Goal: Transaction & Acquisition: Book appointment/travel/reservation

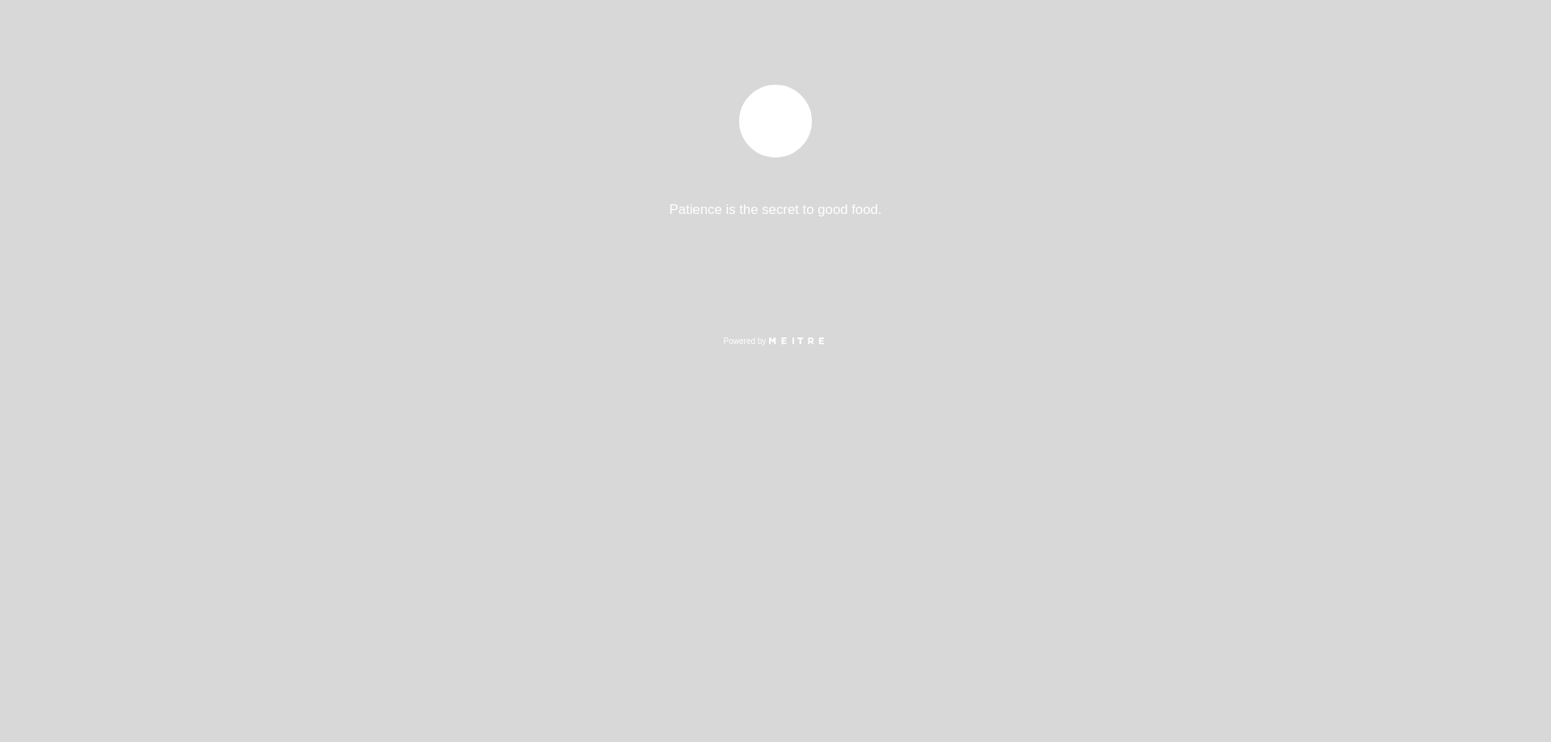
select select "es"
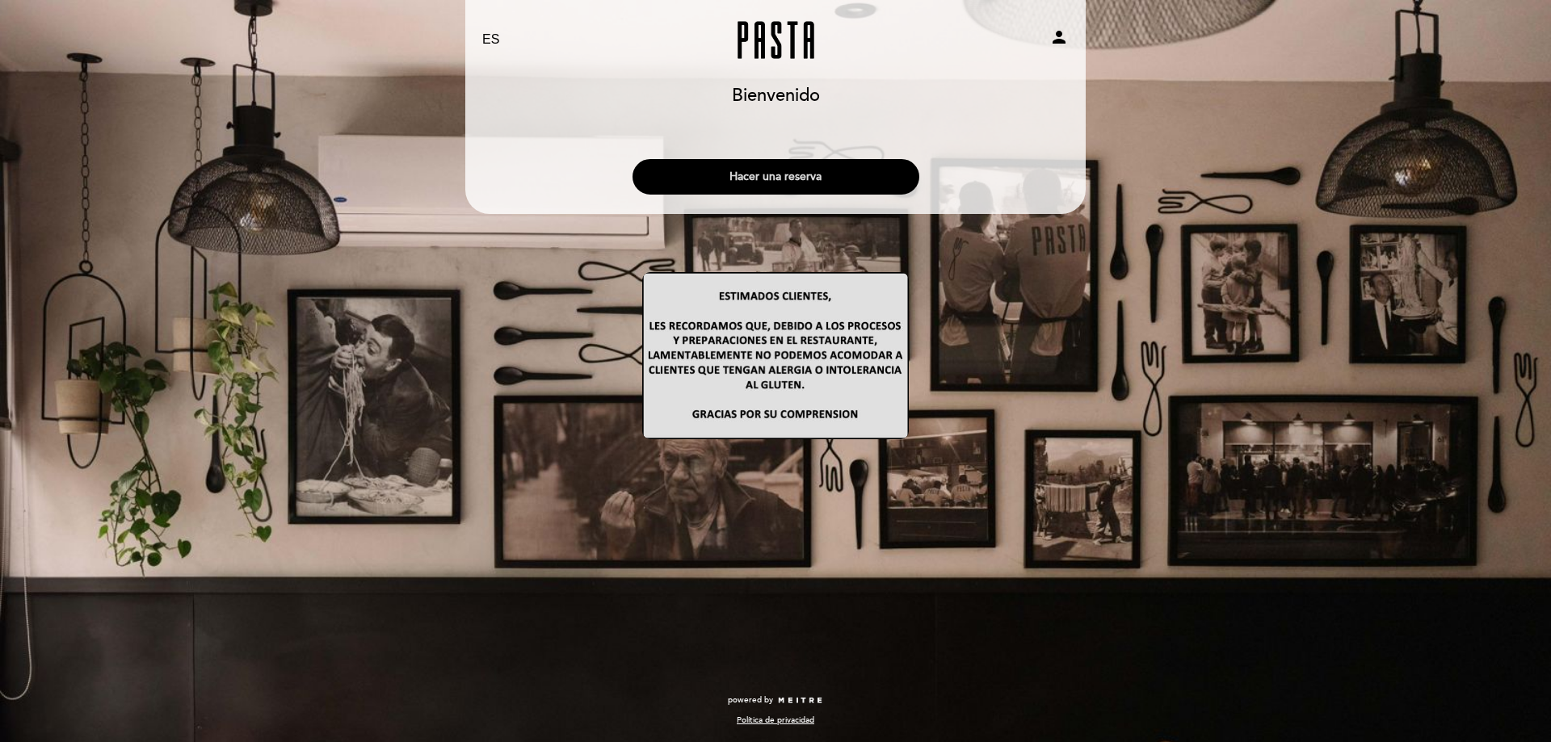
click at [762, 174] on button "Hacer una reserva" at bounding box center [775, 177] width 287 height 36
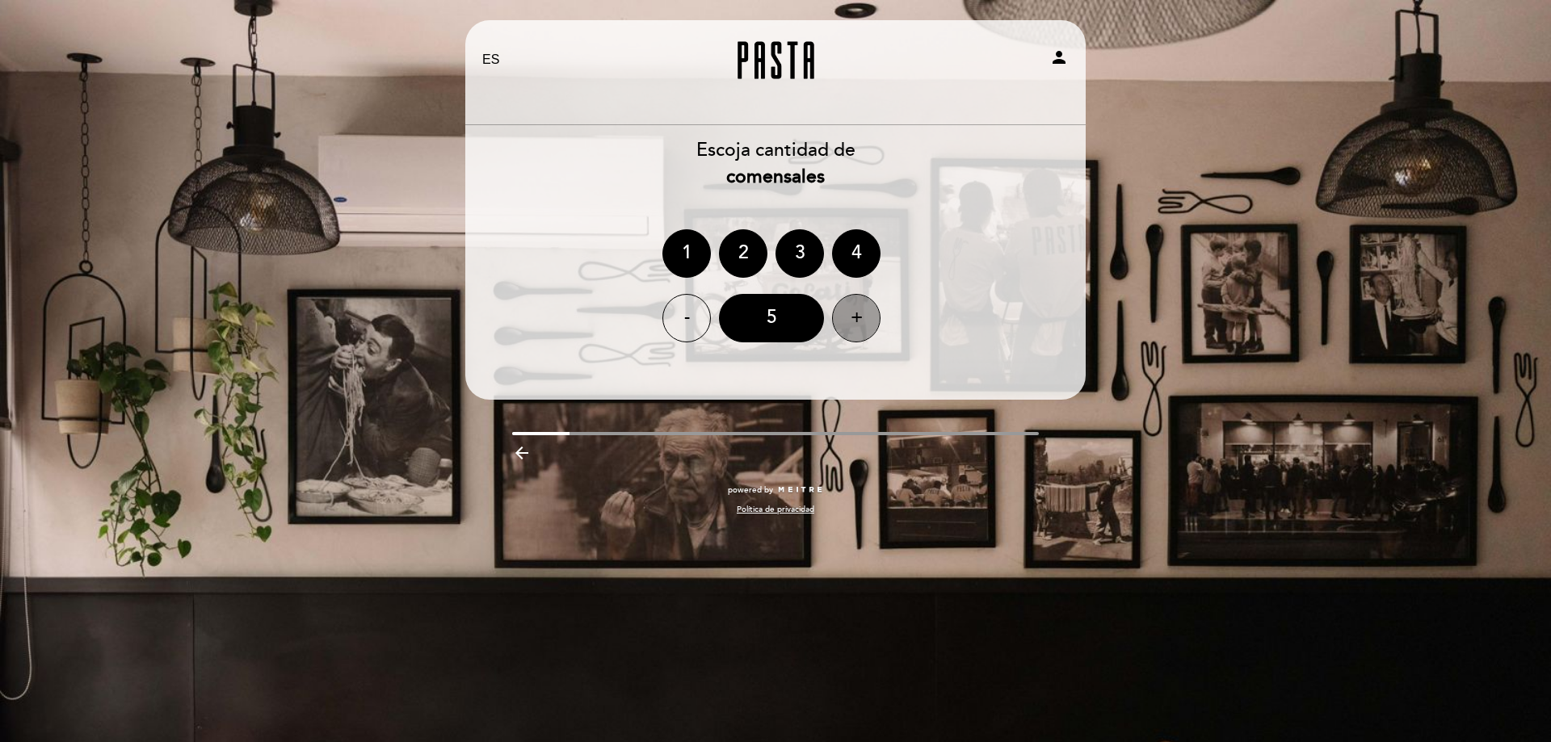
click at [859, 318] on div "+" at bounding box center [856, 318] width 48 height 48
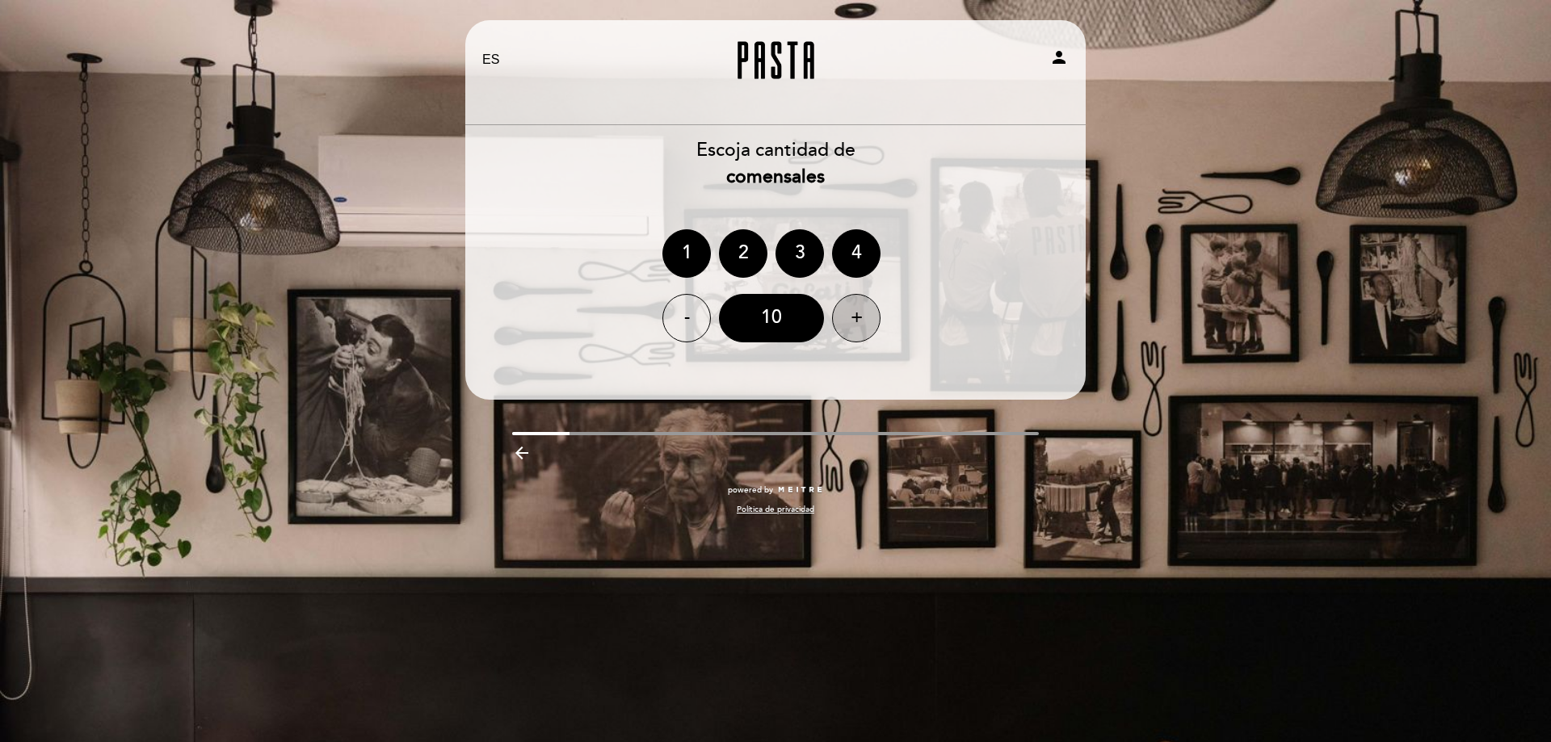
click at [859, 318] on div "+" at bounding box center [856, 318] width 48 height 48
click at [709, 369] on header "EN ES PT Pasta person [GEOGRAPHIC_DATA] [GEOGRAPHIC_DATA], Cambiar usuario Hace…" at bounding box center [775, 210] width 620 height 380
click at [944, 329] on div "- 11 +" at bounding box center [775, 318] width 622 height 48
click at [677, 432] on div at bounding box center [775, 433] width 527 height 3
click at [605, 430] on div "EN ES PT Pasta person [GEOGRAPHIC_DATA] [GEOGRAPHIC_DATA], Cambiar usuario Hace…" at bounding box center [775, 275] width 644 height 511
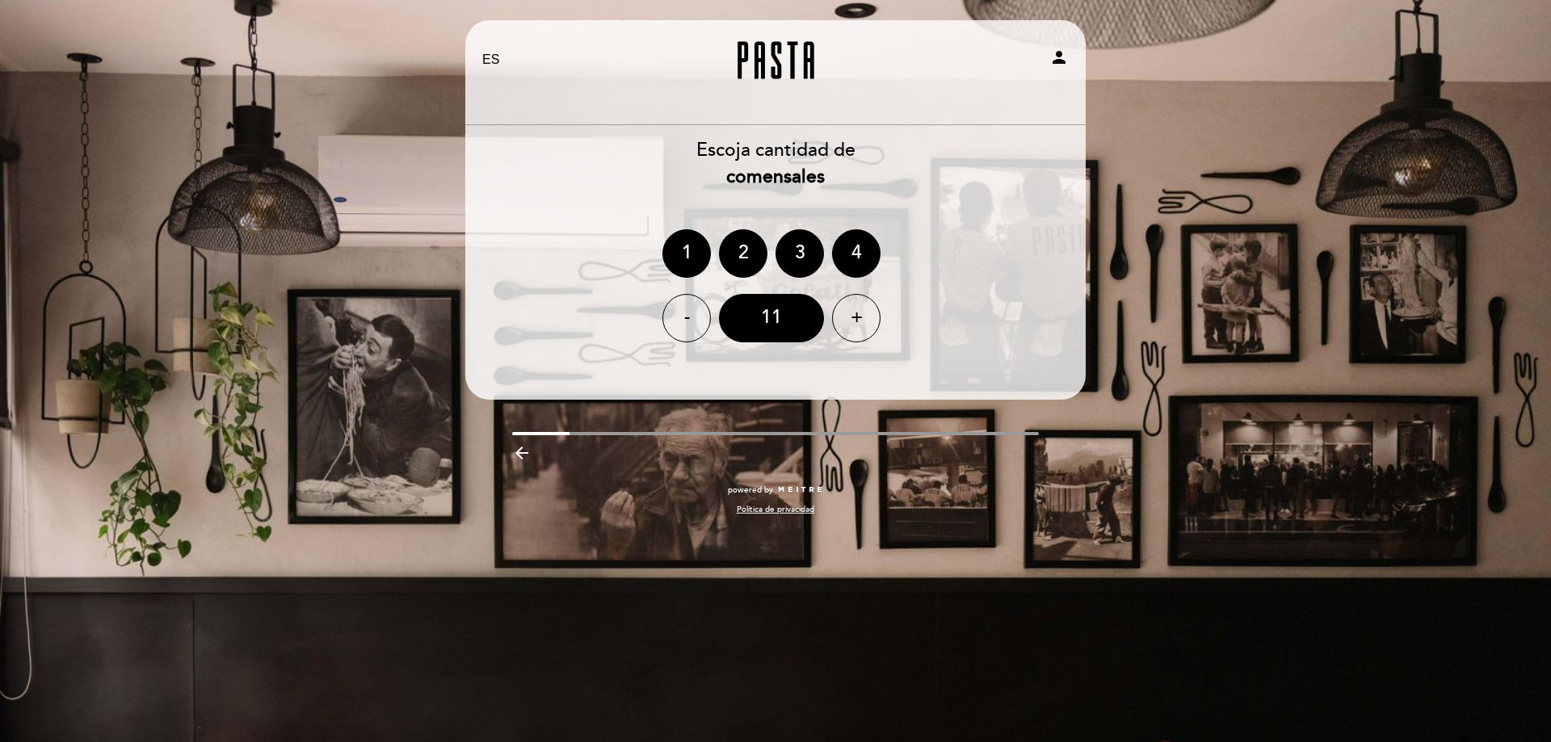
click at [518, 451] on icon "arrow_backward" at bounding box center [521, 452] width 19 height 19
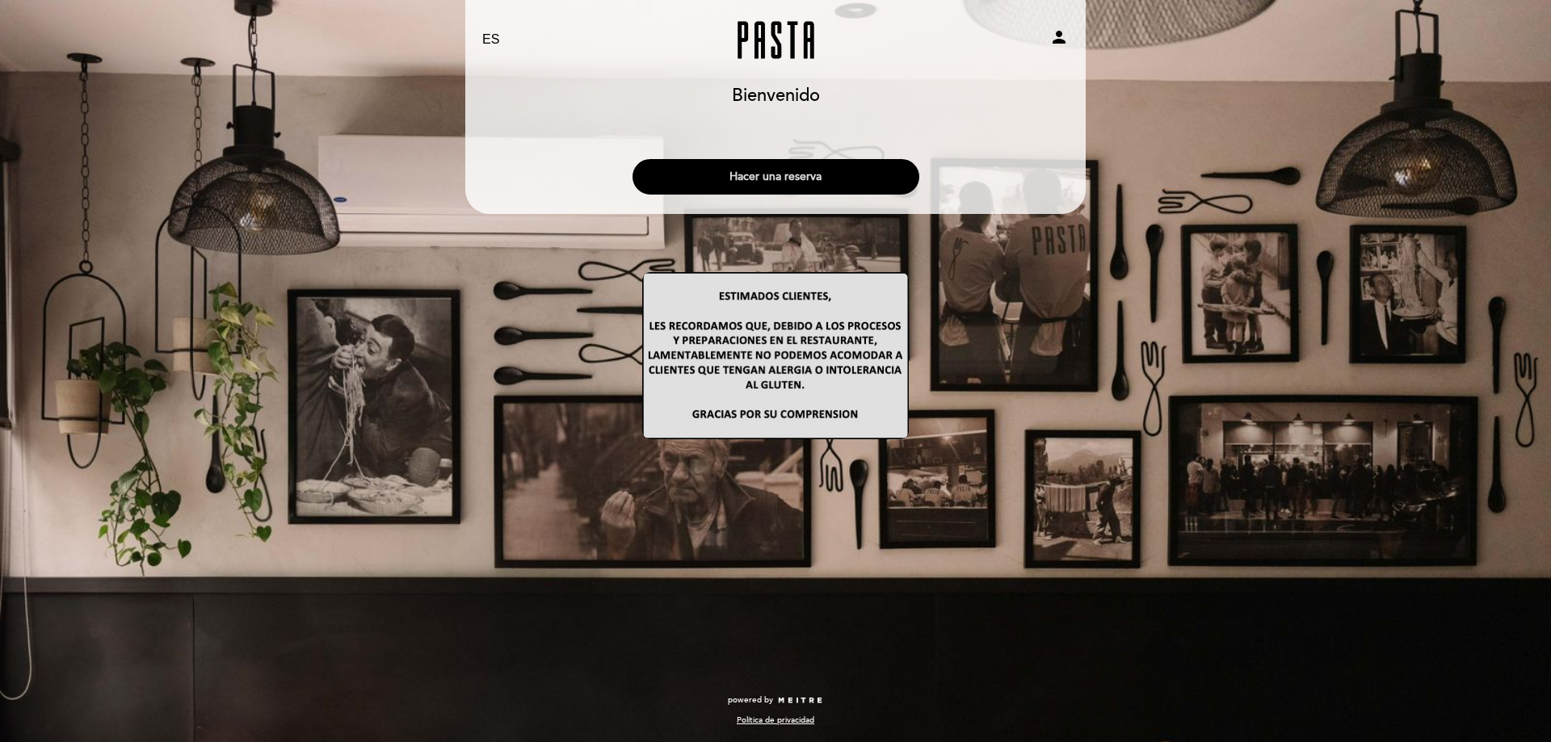
click at [761, 183] on button "Hacer una reserva" at bounding box center [775, 177] width 287 height 36
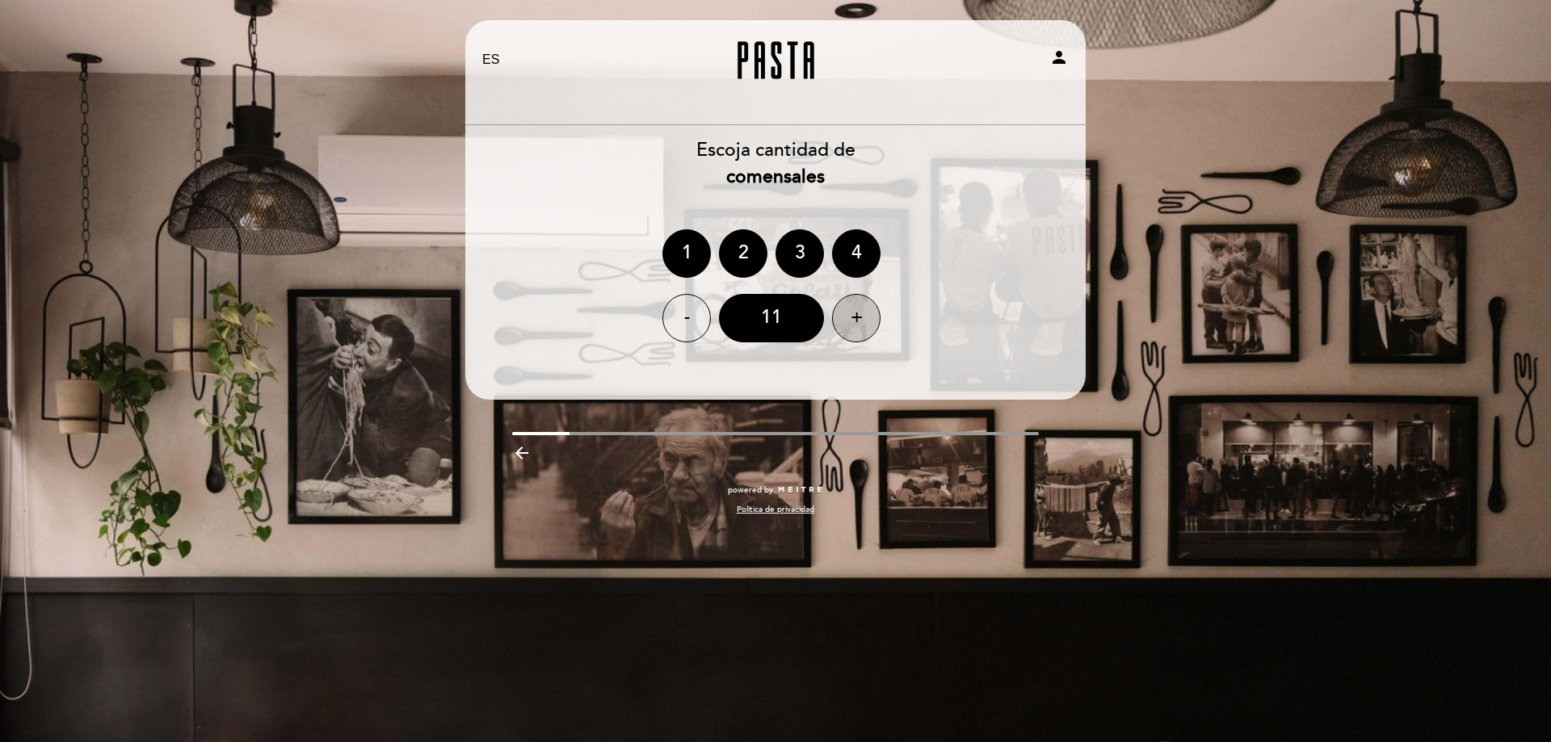
click at [855, 315] on div "+" at bounding box center [856, 318] width 48 height 48
click at [690, 317] on div "-" at bounding box center [686, 318] width 48 height 48
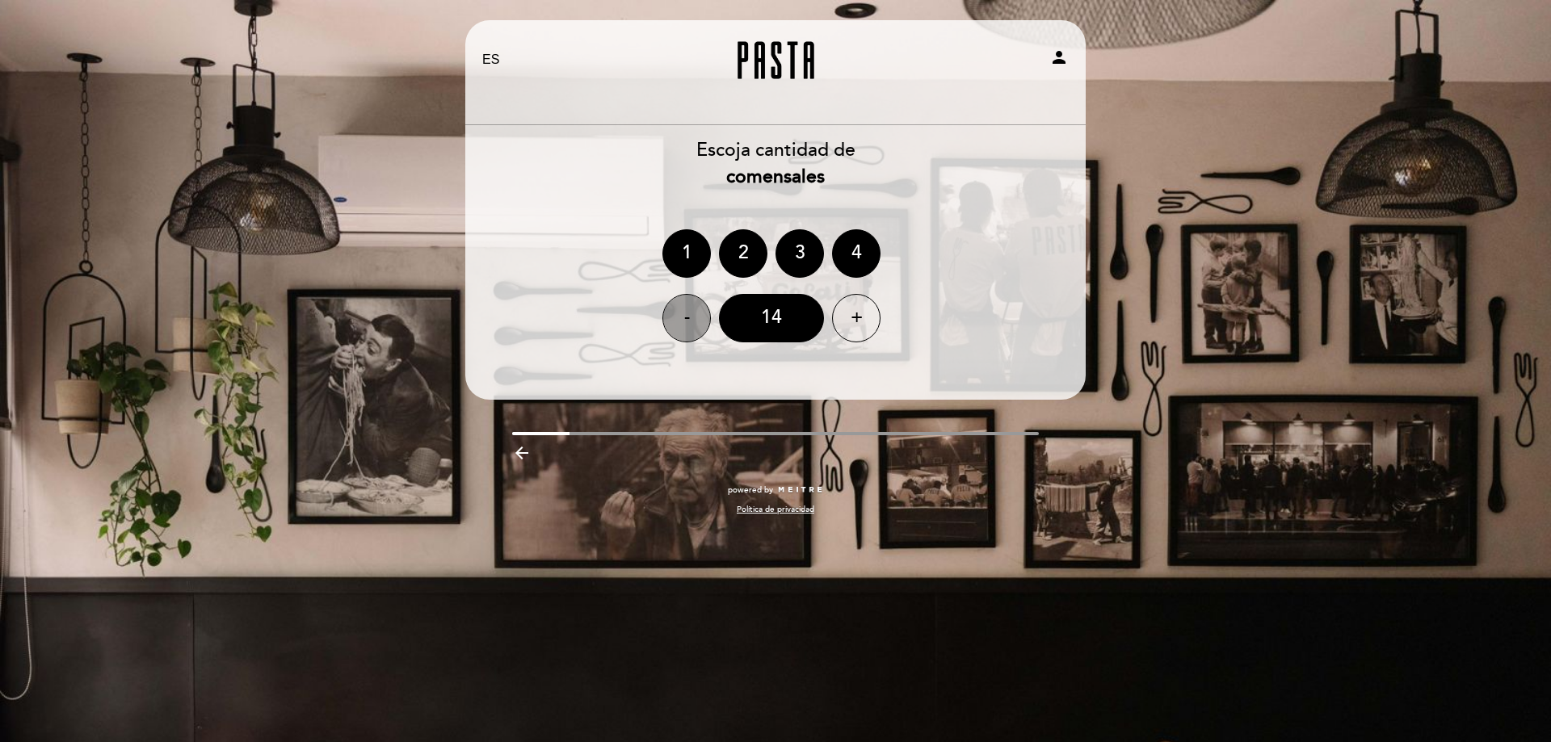
click at [690, 317] on div "-" at bounding box center [686, 318] width 48 height 48
click at [858, 320] on div "+" at bounding box center [856, 318] width 48 height 48
click at [950, 386] on header "EN ES PT Pasta person [GEOGRAPHIC_DATA] [GEOGRAPHIC_DATA], Cambiar usuario Hace…" at bounding box center [775, 210] width 620 height 380
